Goal: Task Accomplishment & Management: Use online tool/utility

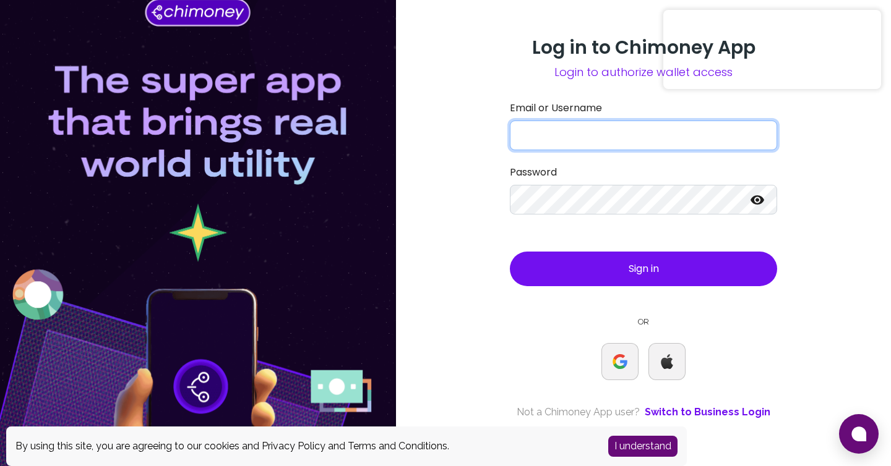
click at [586, 132] on input "Email or Username" at bounding box center [643, 136] width 267 height 30
click at [417, 143] on div "Log in to Chimoney App Login to authorize wallet access Email or Username Passw…" at bounding box center [643, 233] width 495 height 466
click at [552, 138] on input "Email or Username" at bounding box center [643, 136] width 267 height 30
click at [580, 145] on input "Email or Username" at bounding box center [643, 136] width 267 height 30
paste input "kaicenat"
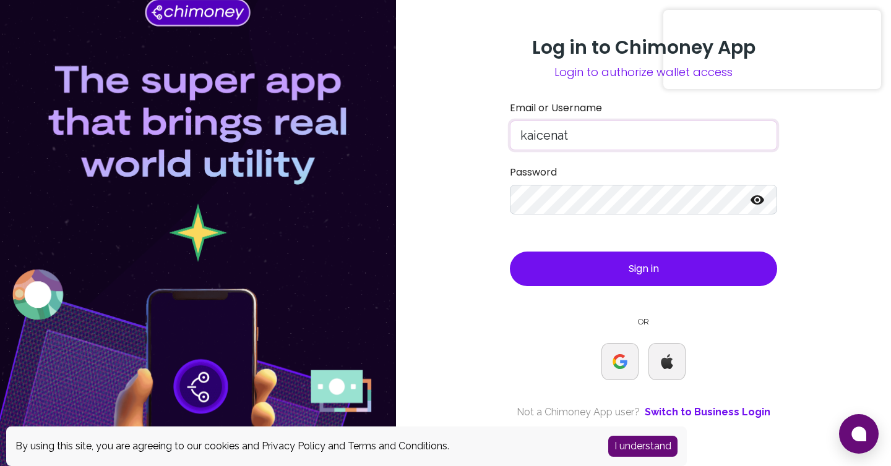
type input "kaicenat"
click at [602, 273] on button "Sign in" at bounding box center [643, 269] width 267 height 35
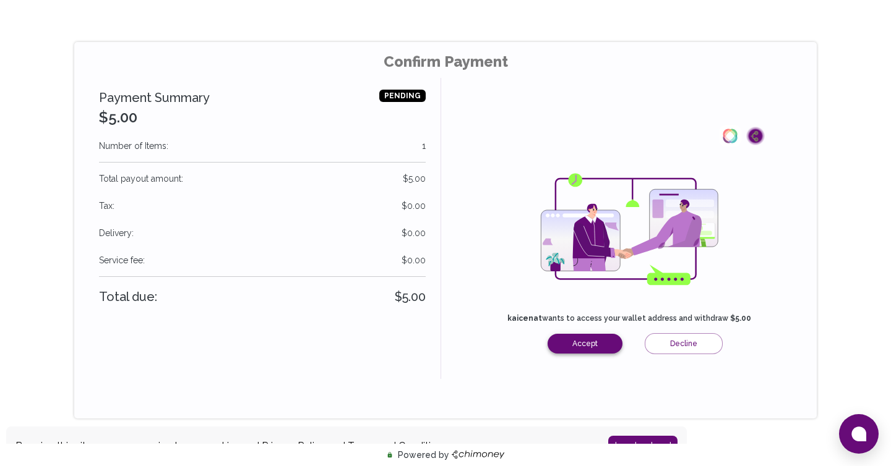
click at [585, 346] on button "Accept" at bounding box center [584, 344] width 75 height 20
